Goal: Transaction & Acquisition: Purchase product/service

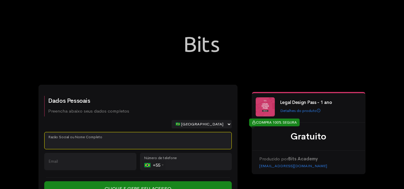
click at [102, 138] on input "Razão Social ou Nome Completo" at bounding box center [137, 140] width 187 height 17
paste input "Camila de [PERSON_NAME]"
type input "Camila de [PERSON_NAME]"
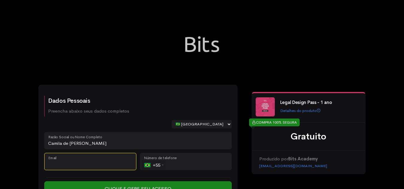
click at [89, 165] on input "Email" at bounding box center [90, 161] width 92 height 17
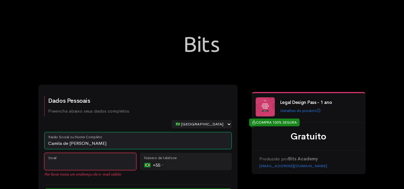
paste input "[EMAIL_ADDRESS][DOMAIN_NAME]"
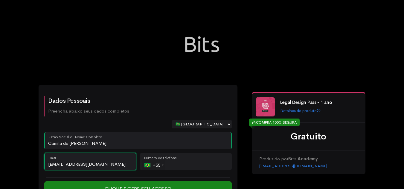
type input "[EMAIL_ADDRESS][DOMAIN_NAME]"
click at [192, 163] on input "tel" at bounding box center [186, 161] width 92 height 17
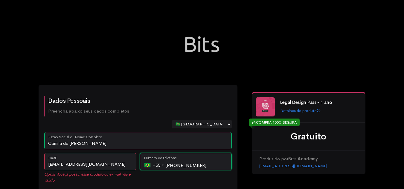
scroll to position [39, 0]
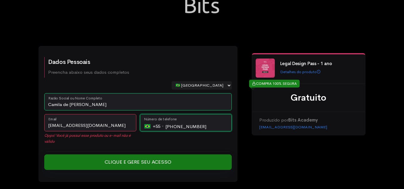
type input "[PHONE_NUMBER]"
click at [164, 161] on input "Clique e Gere seu Acesso" at bounding box center [137, 162] width 187 height 16
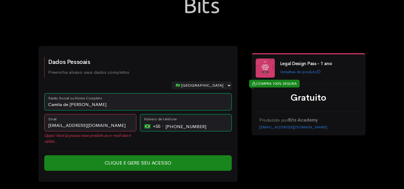
click at [259, 157] on div "Legal Design Pass - 1 ano Detalhes do produto COMPRA 100% SEGURA Gratuito Produ…" at bounding box center [309, 117] width 114 height 129
drag, startPoint x: 211, startPoint y: 127, endPoint x: 165, endPoint y: 123, distance: 46.1
click at [165, 123] on input "[PHONE_NUMBER]" at bounding box center [186, 122] width 92 height 17
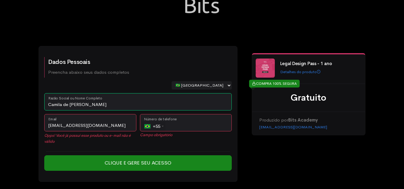
click at [285, 154] on div "Legal Design Pass - 1 ano Detalhes do produto COMPRA 100% SEGURA Gratuito Produ…" at bounding box center [309, 117] width 114 height 129
drag, startPoint x: 94, startPoint y: 106, endPoint x: 10, endPoint y: 108, distance: 84.3
click at [10, 108] on div "Dados Pessoais Preencha abaixo seus dados completos 🇧🇷 [GEOGRAPHIC_DATA] 🇵🇹 [GE…" at bounding box center [202, 75] width 404 height 228
paste input "[PERSON_NAME]"
type input "[PERSON_NAME]"
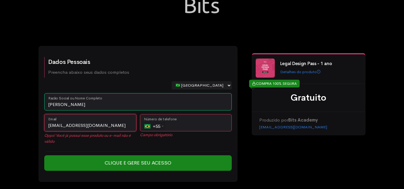
drag, startPoint x: 121, startPoint y: 120, endPoint x: 16, endPoint y: 126, distance: 104.7
click at [16, 126] on div "Dados Pessoais Preencha abaixo seus dados completos 🇧🇷 [GEOGRAPHIC_DATA] 🇵🇹 [GE…" at bounding box center [202, 75] width 404 height 228
paste input "lferrarini"
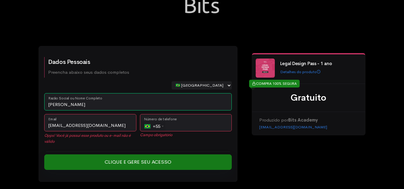
click at [150, 160] on input "Clique e Gere seu Acesso" at bounding box center [137, 162] width 187 height 16
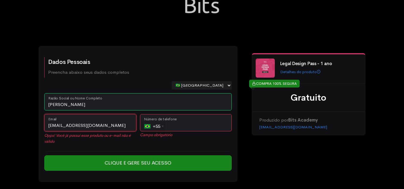
drag, startPoint x: 111, startPoint y: 127, endPoint x: 11, endPoint y: 129, distance: 99.8
click at [11, 129] on div "Dados Pessoais Preencha abaixo seus dados completos 🇧🇷 [GEOGRAPHIC_DATA] 🇵🇹 [GE…" at bounding box center [202, 75] width 404 height 228
paste input "mozacarias"
type input "[EMAIL_ADDRESS][DOMAIN_NAME]"
drag, startPoint x: 102, startPoint y: 107, endPoint x: 10, endPoint y: 102, distance: 92.7
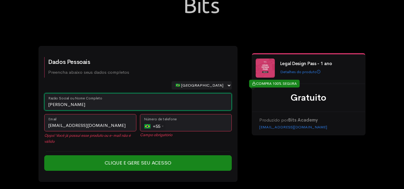
click at [10, 102] on div "Dados Pessoais Preencha abaixo seus dados completos 🇧🇷 [GEOGRAPHIC_DATA] 🇵🇹 [GE…" at bounding box center [202, 75] width 404 height 228
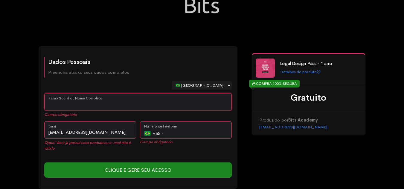
paste input "Monyque Zacarias"
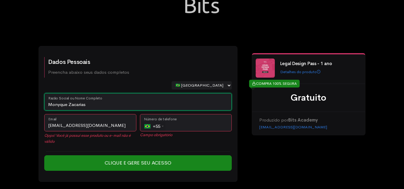
type input "Monyque Zacarias"
click at [180, 127] on input "tel" at bounding box center [186, 122] width 92 height 17
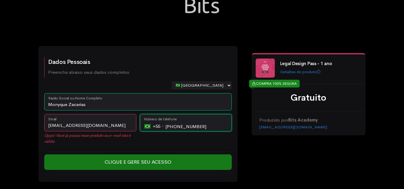
type input "[PHONE_NUMBER]"
click at [173, 165] on input "Clique e Gere seu Acesso" at bounding box center [137, 162] width 187 height 16
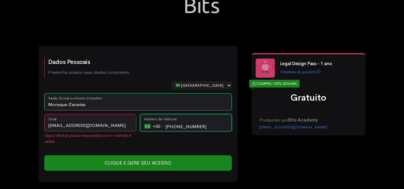
drag, startPoint x: 216, startPoint y: 126, endPoint x: 130, endPoint y: 126, distance: 85.7
click at [130, 126] on div "[EMAIL_ADDRESS][DOMAIN_NAME] Opps! Você já possui esse produto ou e-mail não é …" at bounding box center [137, 131] width 191 height 34
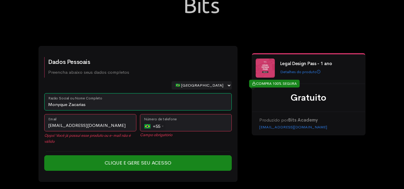
click at [309, 165] on div "Legal Design Pass - 1 ano Detalhes do produto COMPRA 100% SEGURA Gratuito Produ…" at bounding box center [309, 117] width 114 height 129
drag, startPoint x: 116, startPoint y: 124, endPoint x: 36, endPoint y: 122, distance: 80.1
click at [36, 122] on div "Dados Pessoais Preencha abaixo seus dados completos 🇧🇷 [GEOGRAPHIC_DATA] 🇵🇹 [GE…" at bounding box center [202, 117] width 341 height 143
paste input "scoutinho"
type input "[EMAIL_ADDRESS][DOMAIN_NAME]"
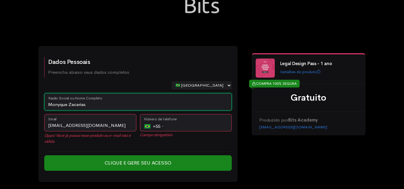
drag, startPoint x: 125, startPoint y: 103, endPoint x: 0, endPoint y: 100, distance: 124.9
click at [0, 100] on div "Dados Pessoais Preencha abaixo seus dados completos 🇧🇷 [GEOGRAPHIC_DATA] 🇵🇹 [GE…" at bounding box center [202, 75] width 404 height 228
click at [84, 105] on input "[PERSON_NAME]" at bounding box center [137, 101] width 187 height 17
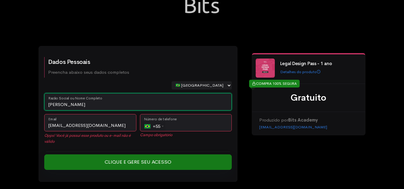
type input "[PERSON_NAME]"
click at [151, 162] on input "Clique e Gere seu Acesso" at bounding box center [137, 162] width 187 height 16
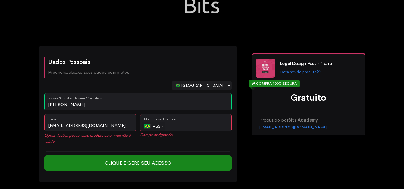
click at [280, 156] on div "Legal Design Pass - 1 ano Detalhes do produto COMPRA 100% SEGURA Gratuito Produ…" at bounding box center [309, 117] width 114 height 129
drag, startPoint x: 119, startPoint y: 127, endPoint x: 22, endPoint y: 133, distance: 98.2
click at [22, 133] on div "Dados Pessoais Preencha abaixo seus dados completos 🇧🇷 [GEOGRAPHIC_DATA] 🇵🇹 [GE…" at bounding box center [202, 75] width 404 height 228
paste input "pmedeiros"
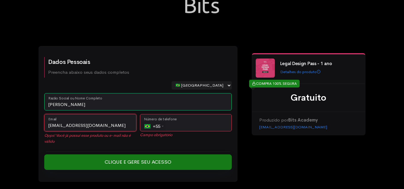
type input "[EMAIL_ADDRESS][DOMAIN_NAME]"
click at [137, 163] on input "Clique e Gere seu Acesso" at bounding box center [137, 162] width 187 height 16
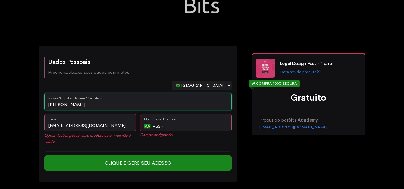
drag, startPoint x: 101, startPoint y: 102, endPoint x: 4, endPoint y: 102, distance: 97.7
click at [4, 102] on div "Dados Pessoais Preencha abaixo seus dados completos 🇧🇷 [GEOGRAPHIC_DATA] 🇵🇹 [GE…" at bounding box center [202, 75] width 404 height 228
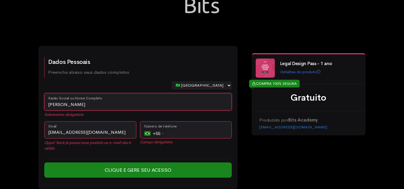
type input "[PERSON_NAME]"
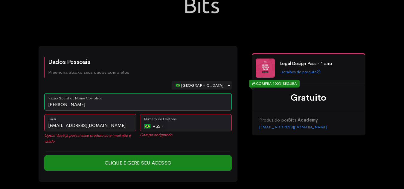
click at [332, 142] on div "Legal Design Pass - 1 ano Detalhes do produto COMPRA 100% SEGURA Gratuito Produ…" at bounding box center [309, 117] width 114 height 129
